Goal: Register for event/course

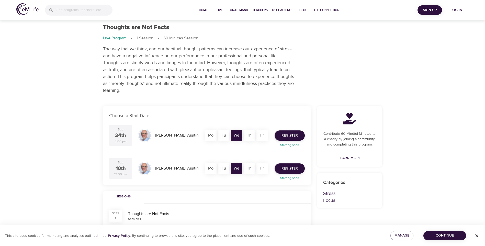
scroll to position [26, 0]
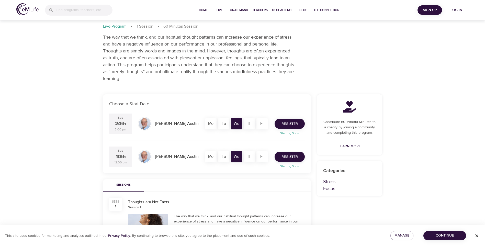
click at [301, 125] on button "Register" at bounding box center [290, 124] width 30 height 10
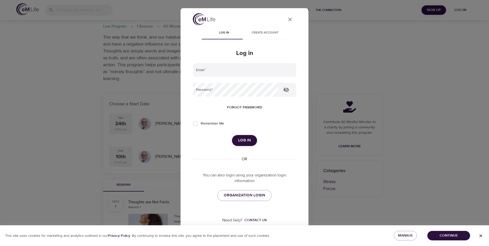
type input "[PERSON_NAME][EMAIL_ADDRESS][PERSON_NAME][DOMAIN_NAME]"
click at [195, 123] on input "Remember Me" at bounding box center [195, 123] width 11 height 11
checkbox input "true"
click at [245, 136] on button "Log in" at bounding box center [244, 140] width 25 height 11
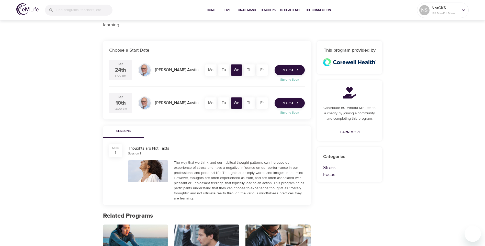
scroll to position [51, 0]
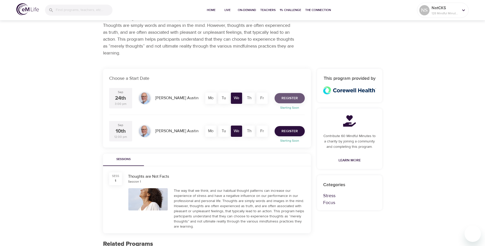
click at [295, 99] on span "Register" at bounding box center [290, 98] width 16 height 6
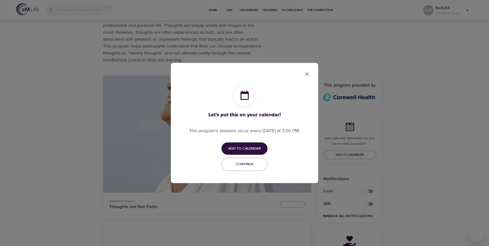
checkbox input "true"
click at [259, 150] on span "Add to Calendar" at bounding box center [244, 149] width 33 height 6
click at [253, 165] on span "Outlook" at bounding box center [248, 168] width 16 height 7
click at [309, 74] on div at bounding box center [244, 123] width 489 height 246
click at [307, 74] on icon "close" at bounding box center [307, 74] width 4 height 4
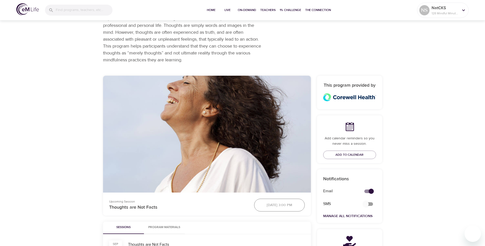
click at [438, 102] on div "Live Programs Thoughts are Not Facts Thoughts are Not Facts Live Program 1 Sess…" at bounding box center [242, 239] width 485 height 581
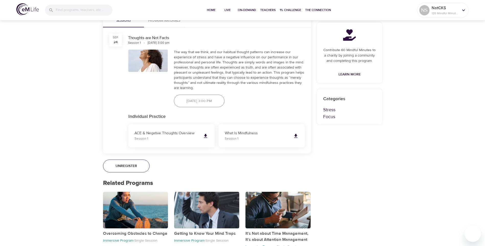
scroll to position [335, 0]
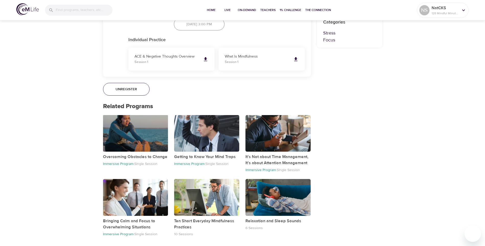
click at [136, 120] on div "button" at bounding box center [135, 133] width 65 height 37
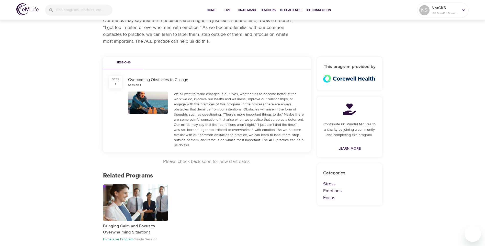
scroll to position [77, 0]
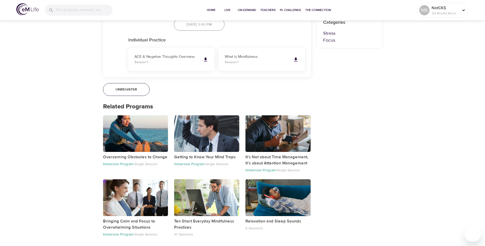
scroll to position [335, 0]
click at [221, 135] on div "button" at bounding box center [206, 133] width 65 height 37
